Goal: Information Seeking & Learning: Learn about a topic

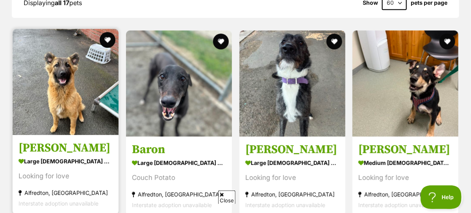
click at [78, 135] on img at bounding box center [66, 82] width 106 height 106
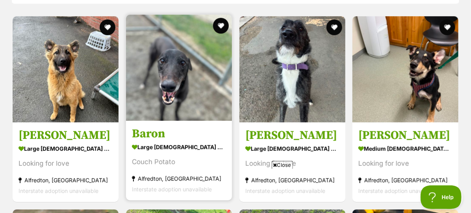
scroll to position [788, 0]
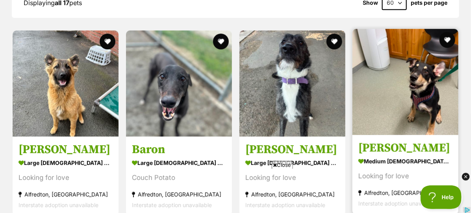
click at [415, 132] on img at bounding box center [405, 82] width 106 height 106
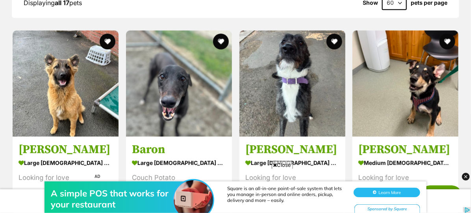
scroll to position [0, 0]
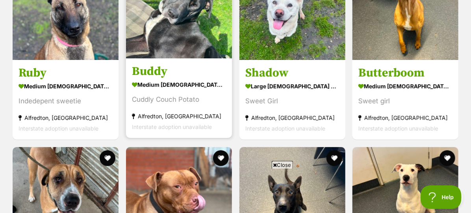
click at [160, 56] on img at bounding box center [179, 5] width 106 height 106
